Goal: Manage account settings

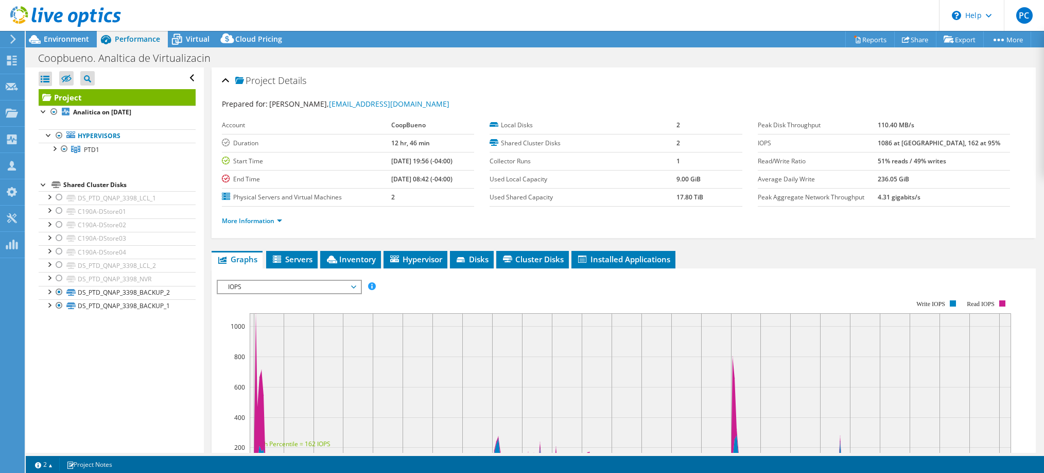
select select "USD"
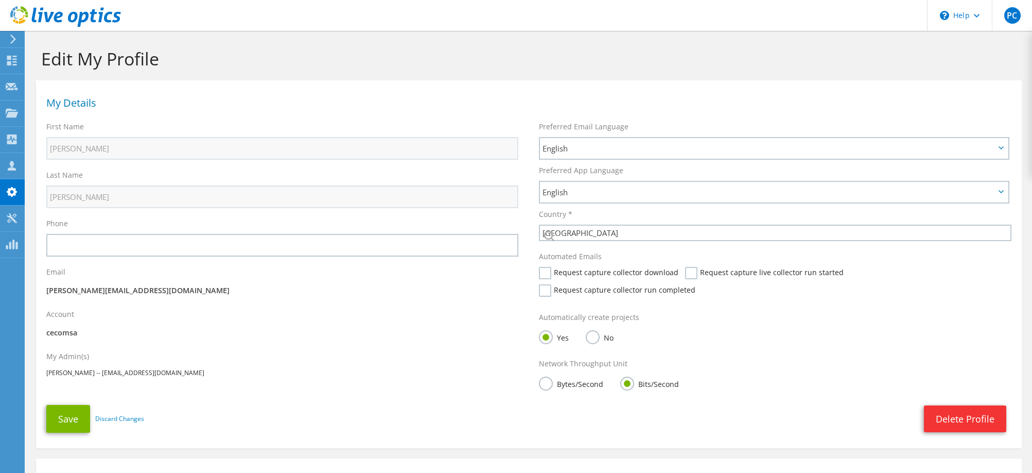
select select "60"
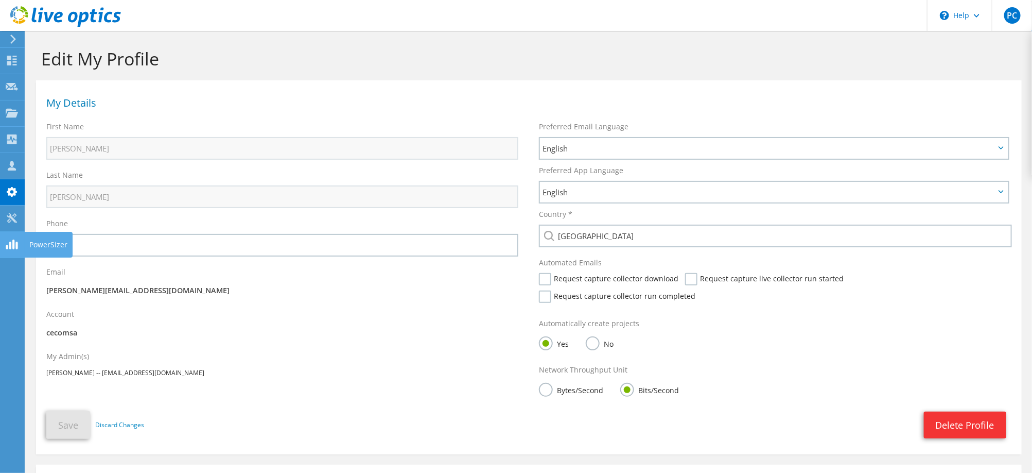
click at [17, 217] on icon at bounding box center [12, 218] width 12 height 10
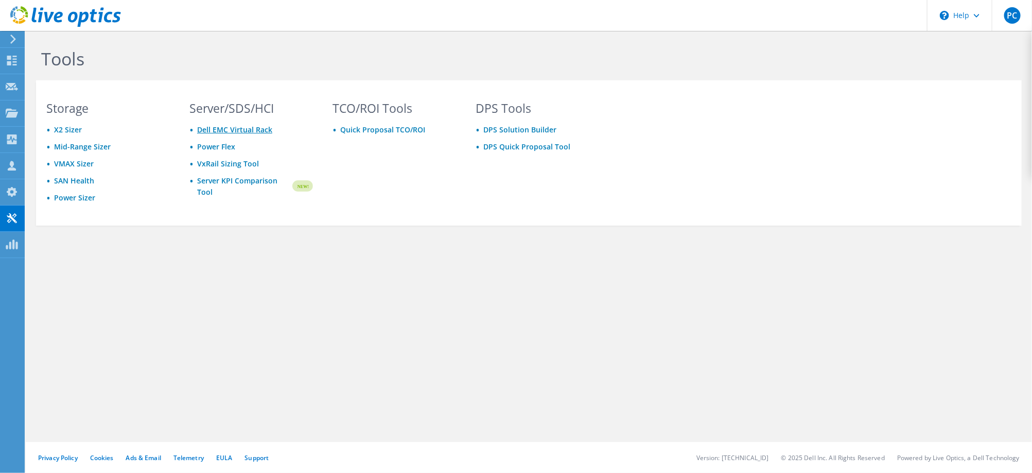
click at [224, 129] on link "Dell EMC Virtual Rack" at bounding box center [234, 130] width 75 height 10
